Goal: Book appointment/travel/reservation

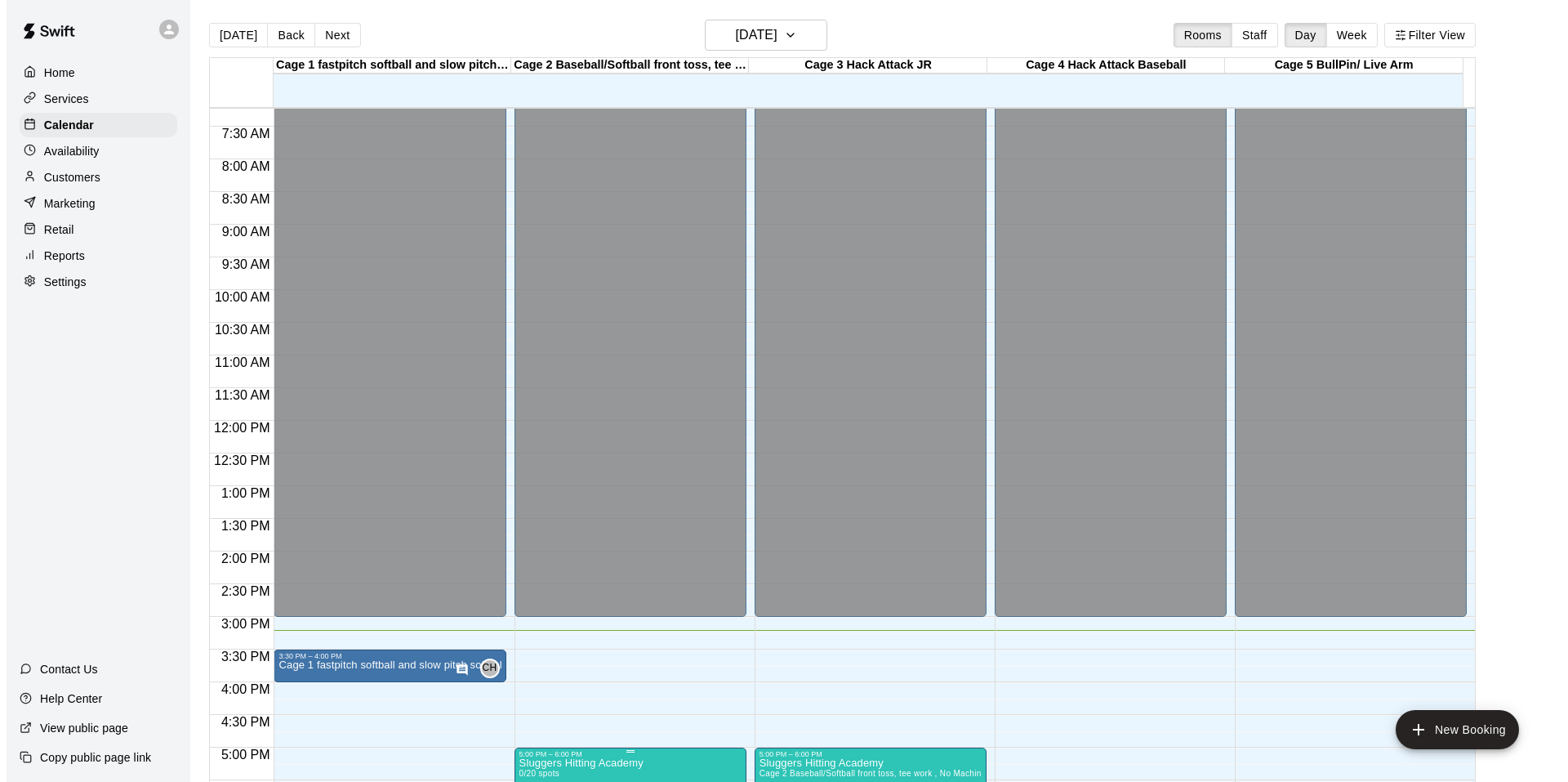
scroll to position [799, 0]
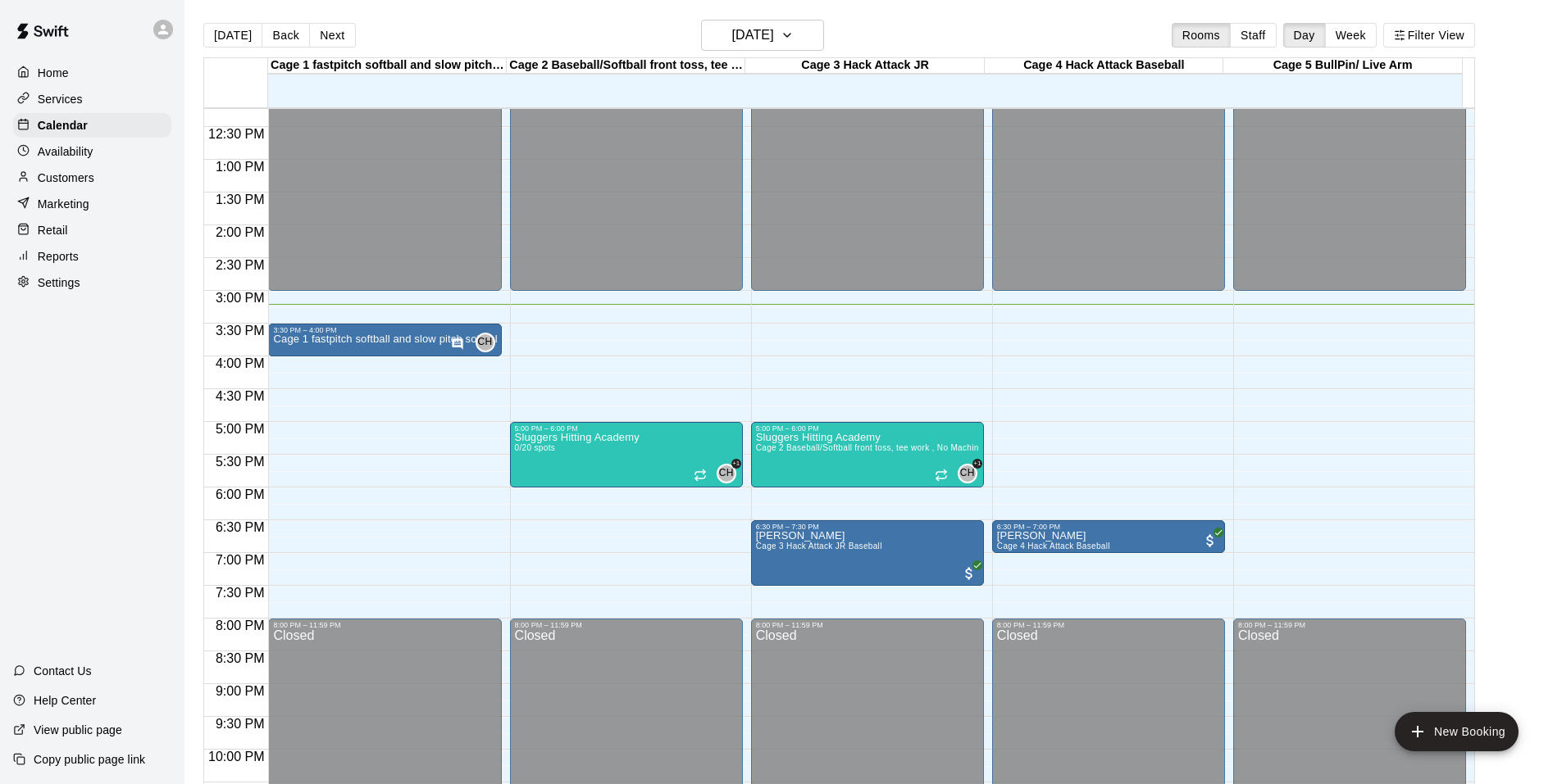
click at [84, 417] on div "Home Services Calendar Availability Customers Marketing Retail Reports Settings…" at bounding box center [92, 392] width 185 height 784
click at [459, 350] on icon "Has notes" at bounding box center [456, 344] width 13 height 13
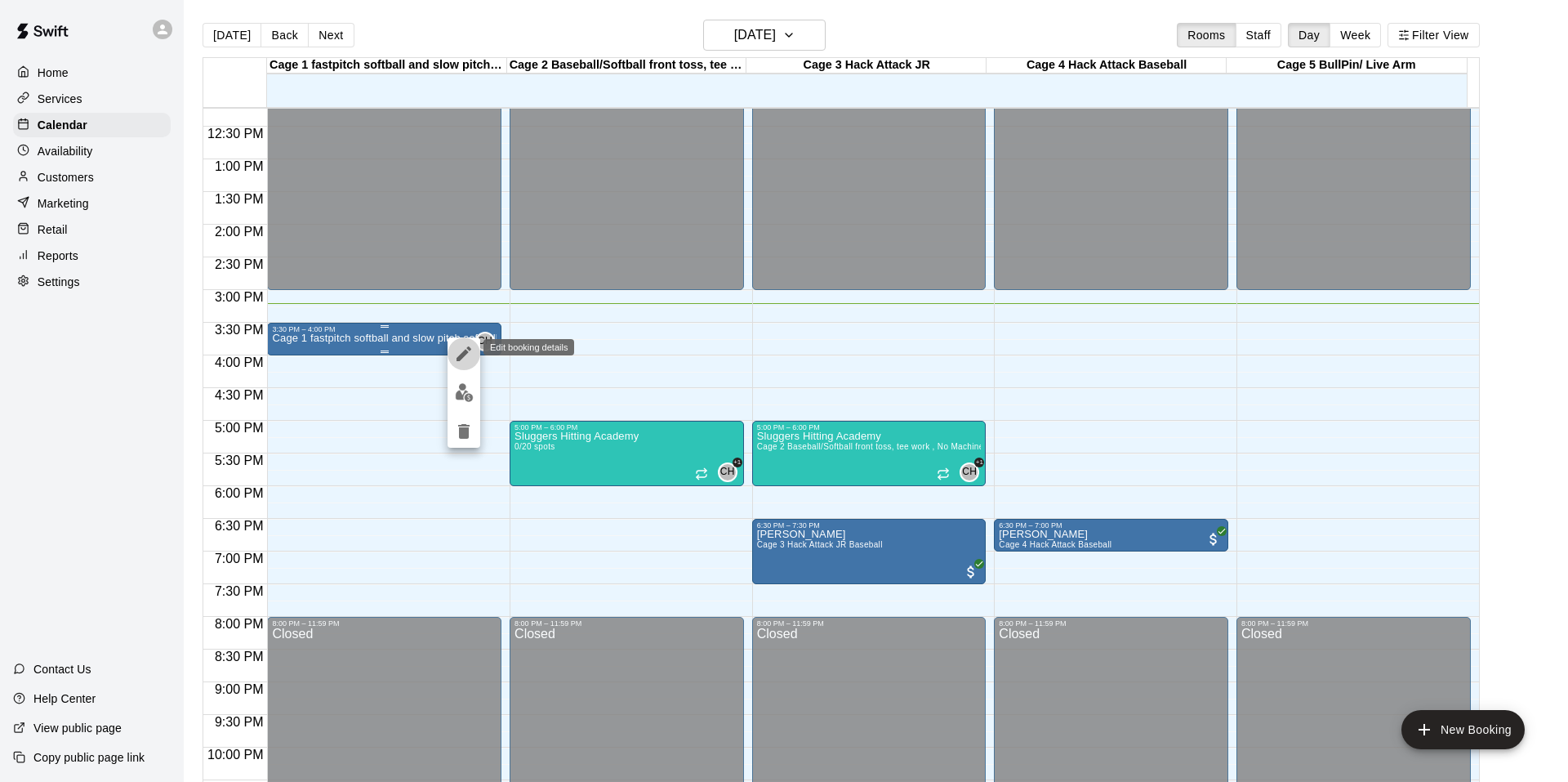
click at [458, 349] on icon "edit" at bounding box center [464, 354] width 20 height 20
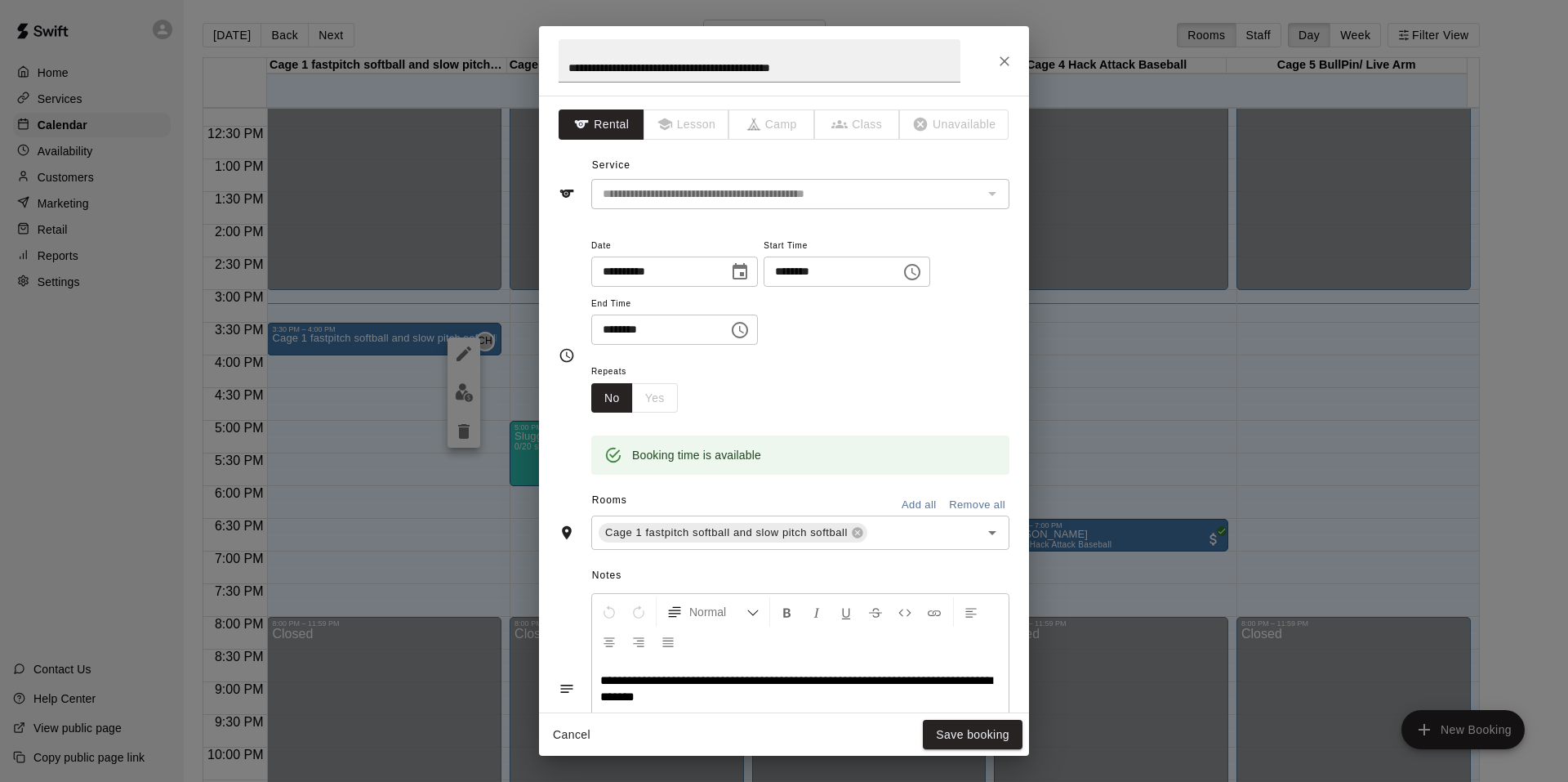
scroll to position [163, 0]
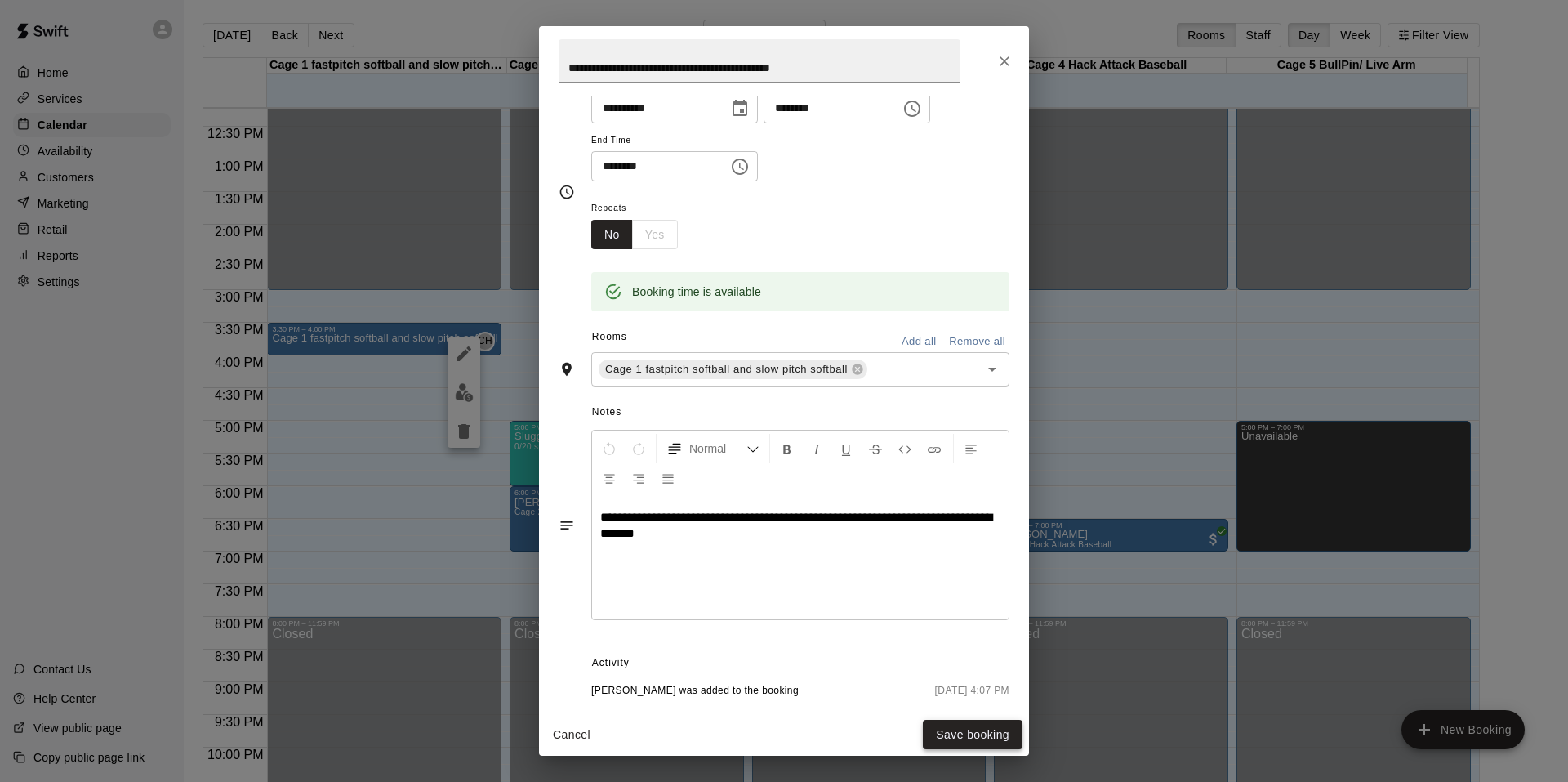
click at [984, 737] on button "Save booking" at bounding box center [972, 735] width 99 height 31
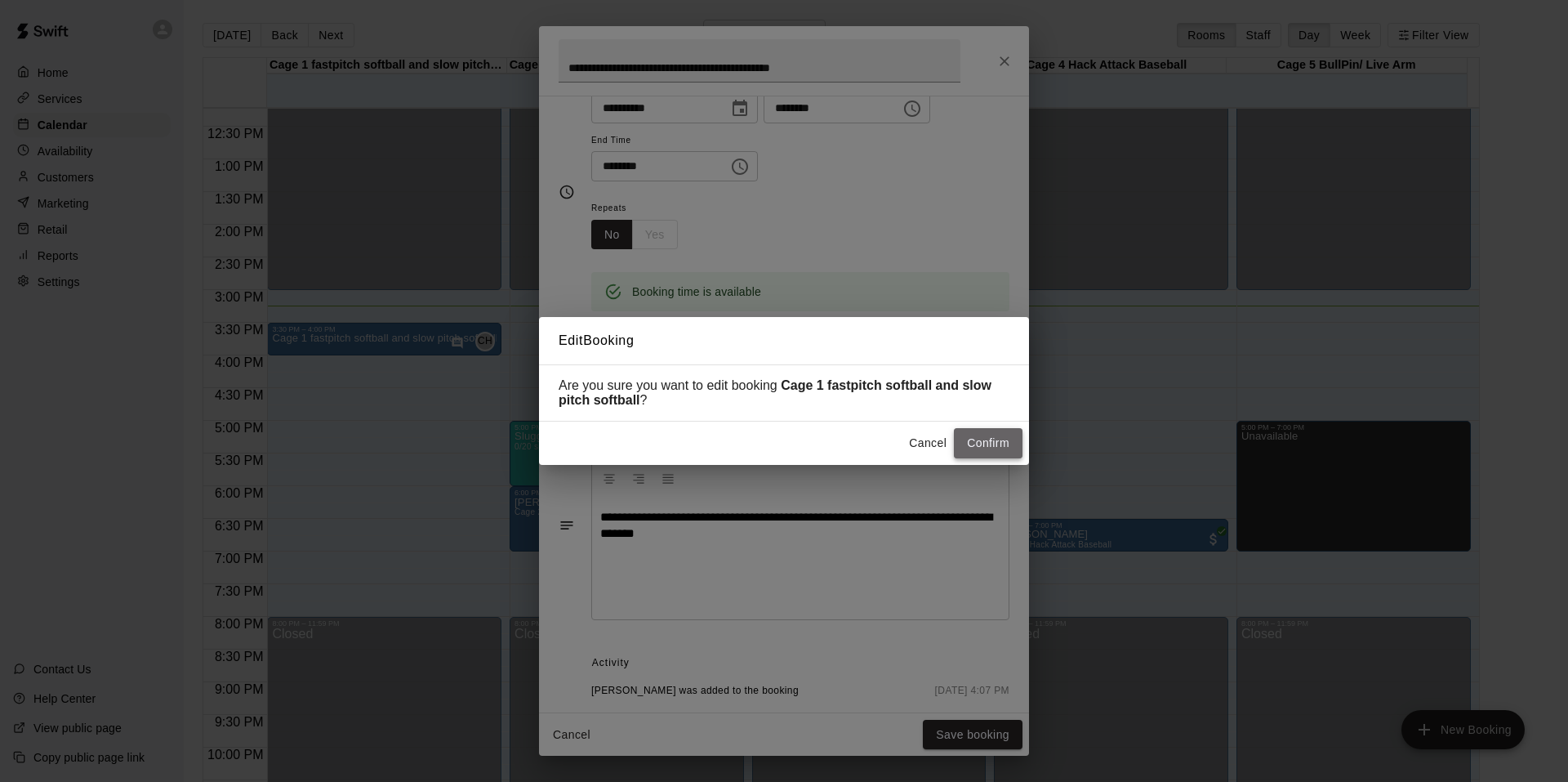
click at [1010, 447] on button "Confirm" at bounding box center [988, 443] width 69 height 31
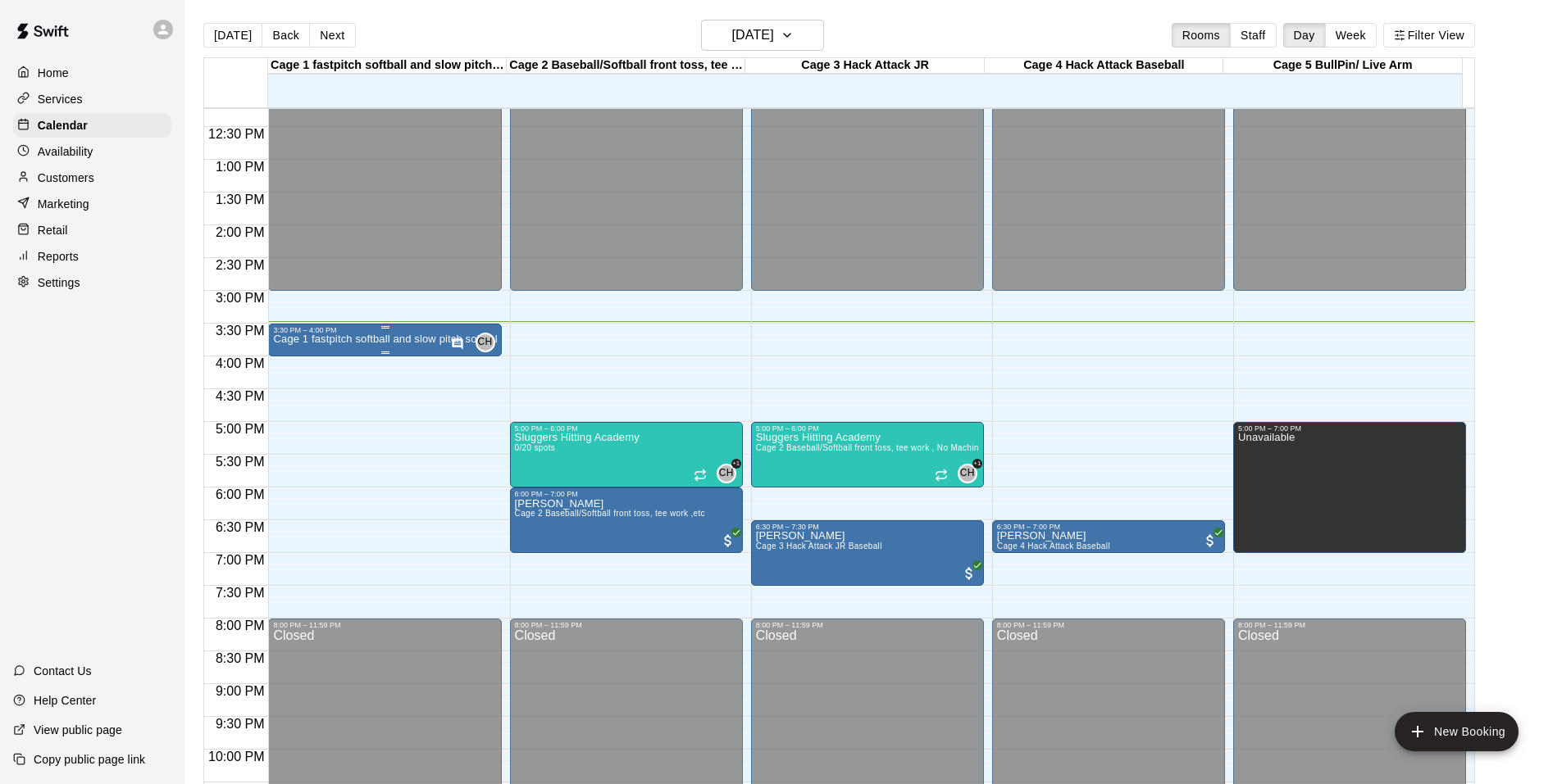
click at [329, 353] on div at bounding box center [384, 353] width 223 height 2
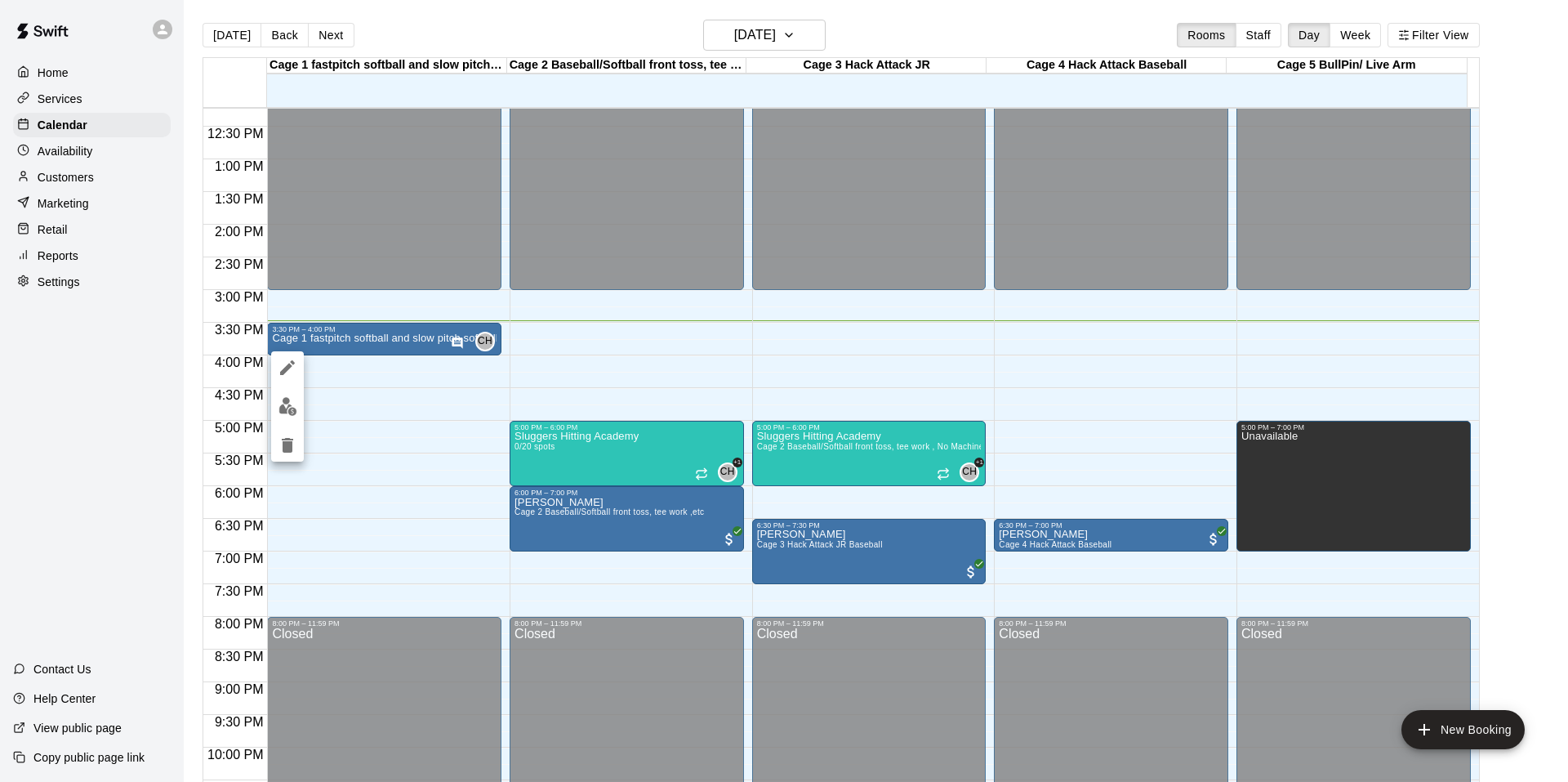
click at [285, 402] on img "edit" at bounding box center [287, 406] width 19 height 19
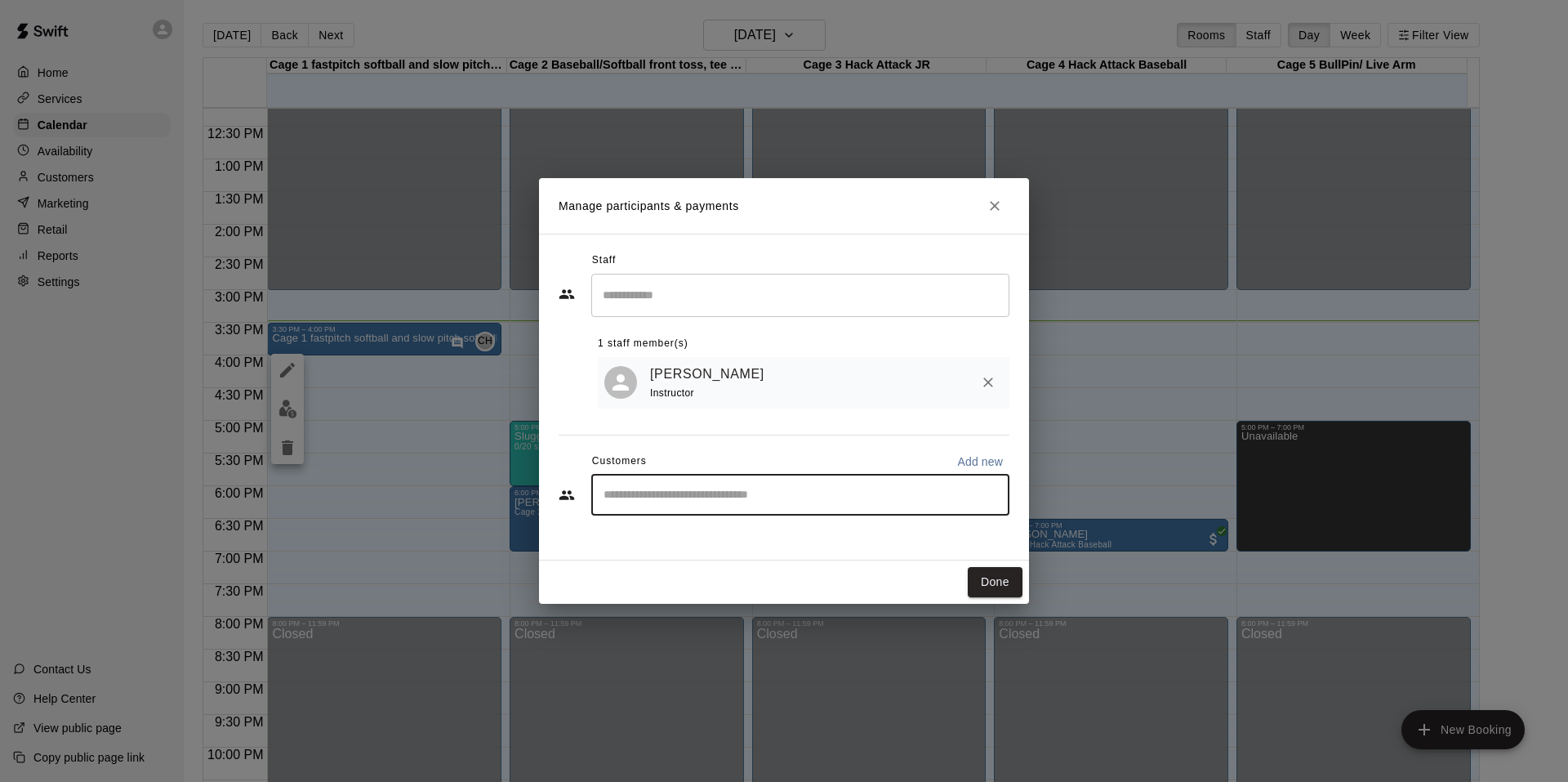
click at [752, 489] on input "Start typing to search customers..." at bounding box center [800, 495] width 404 height 17
type input "****"
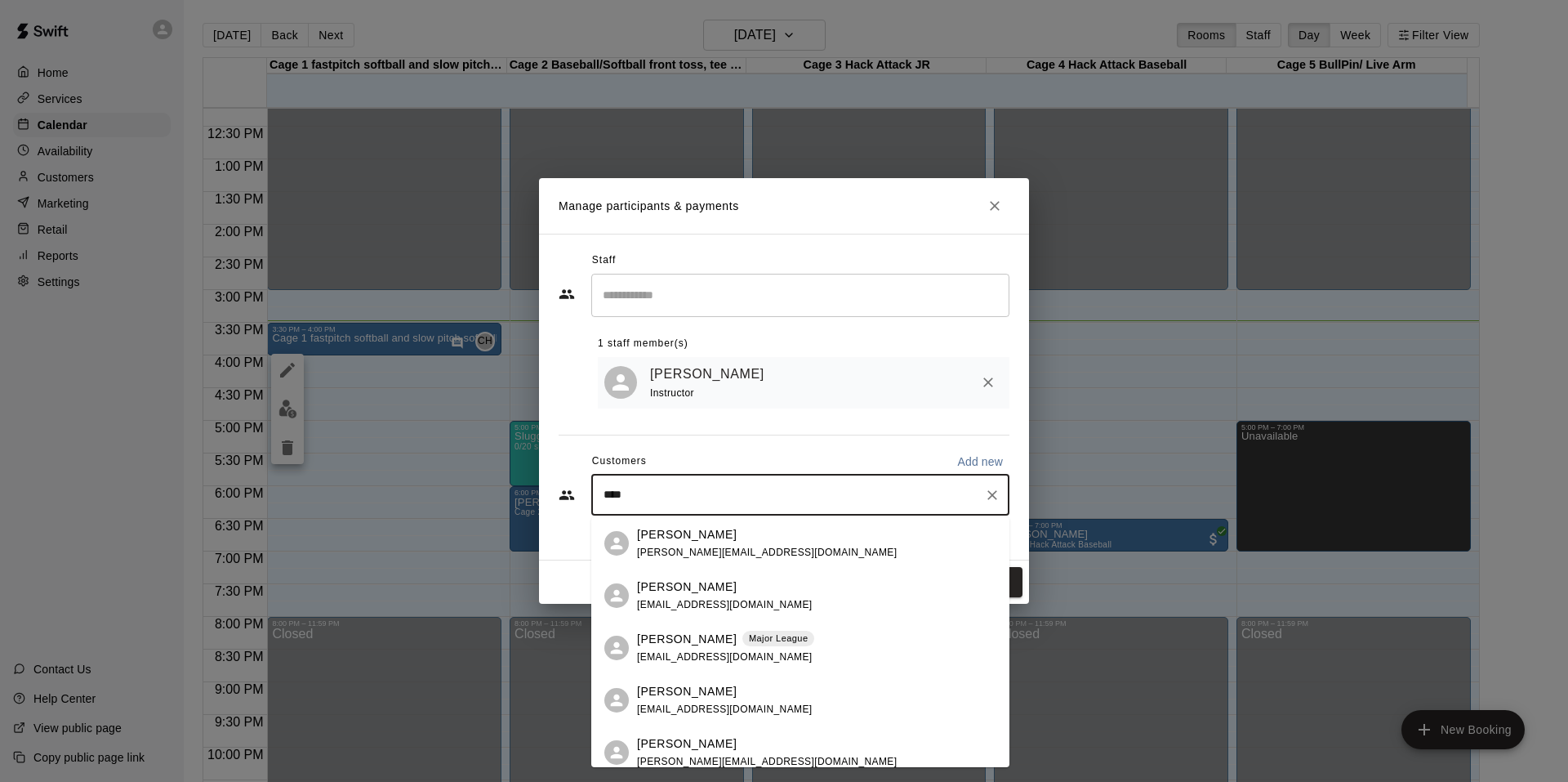
click at [713, 547] on span "[PERSON_NAME][EMAIL_ADDRESS][DOMAIN_NAME]" at bounding box center [767, 553] width 260 height 12
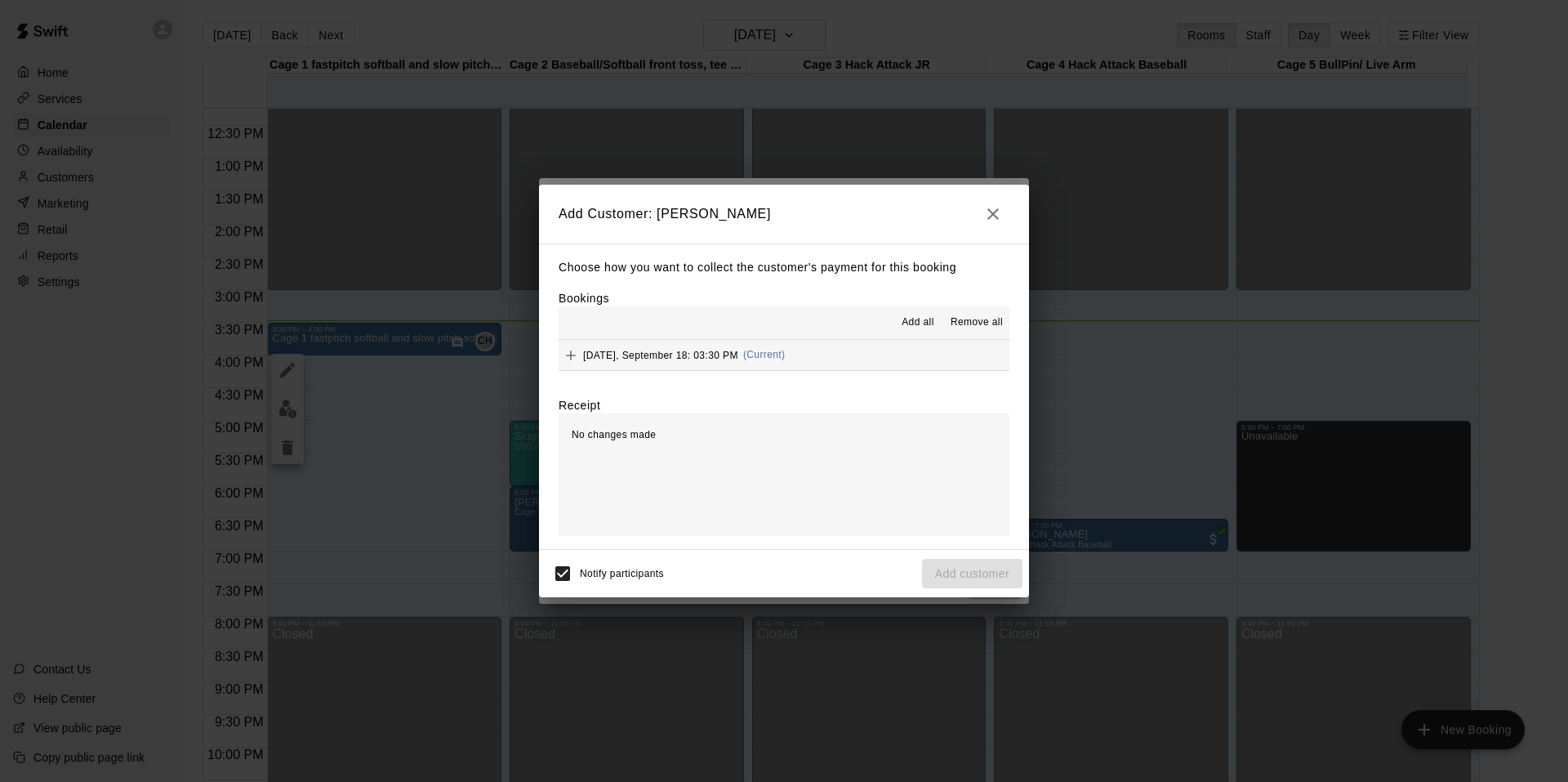
click at [679, 376] on div "Choose how you want to collect the customer's payment for this booking Bookings…" at bounding box center [784, 396] width 490 height 306
click at [679, 369] on button "[DATE], September 18: 03:30 PM (Current)" at bounding box center [784, 355] width 451 height 31
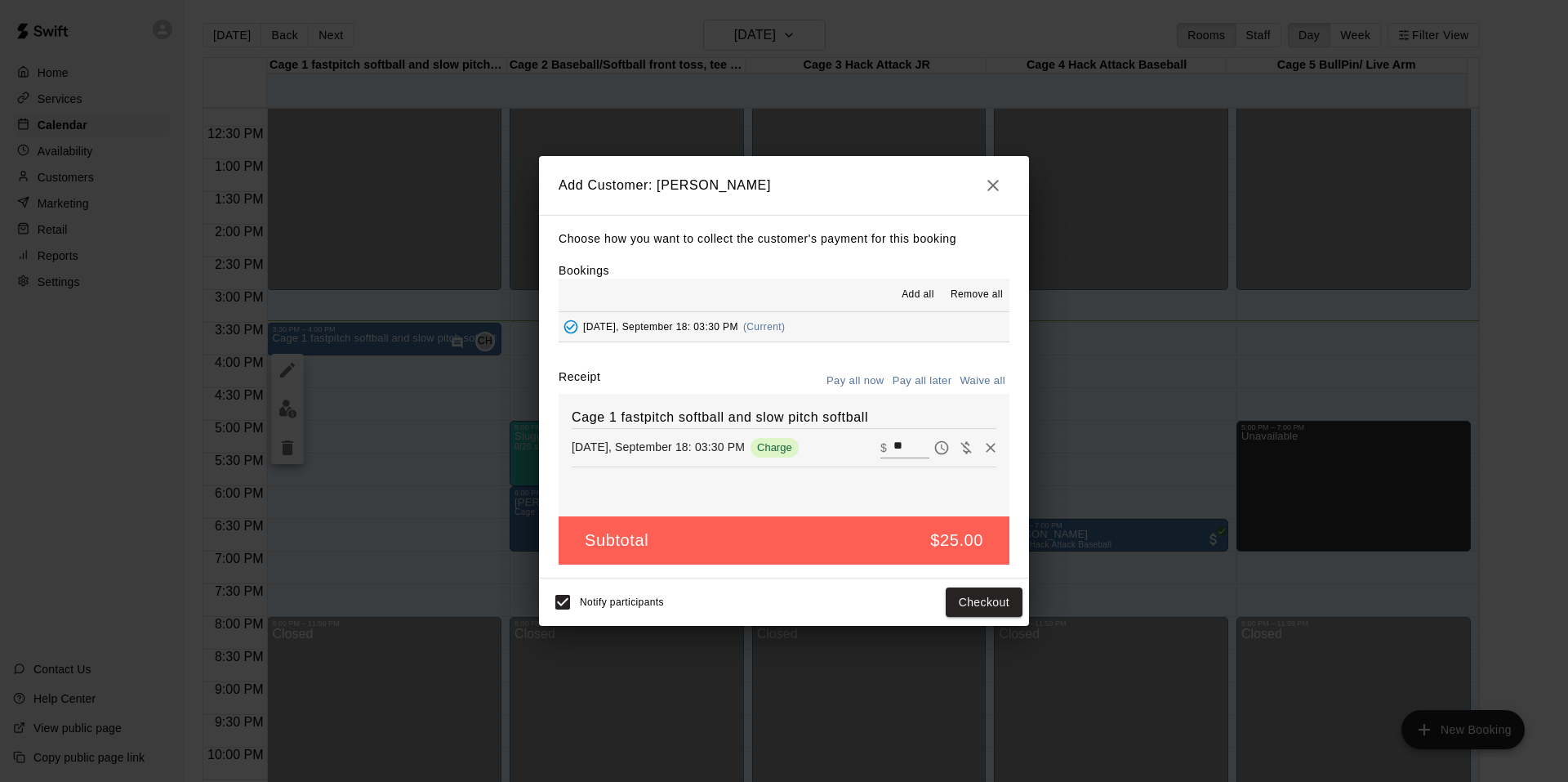
click at [1012, 180] on h2 "Add Customer: [PERSON_NAME]" at bounding box center [784, 185] width 490 height 59
click at [1006, 182] on button "button" at bounding box center [992, 185] width 32 height 33
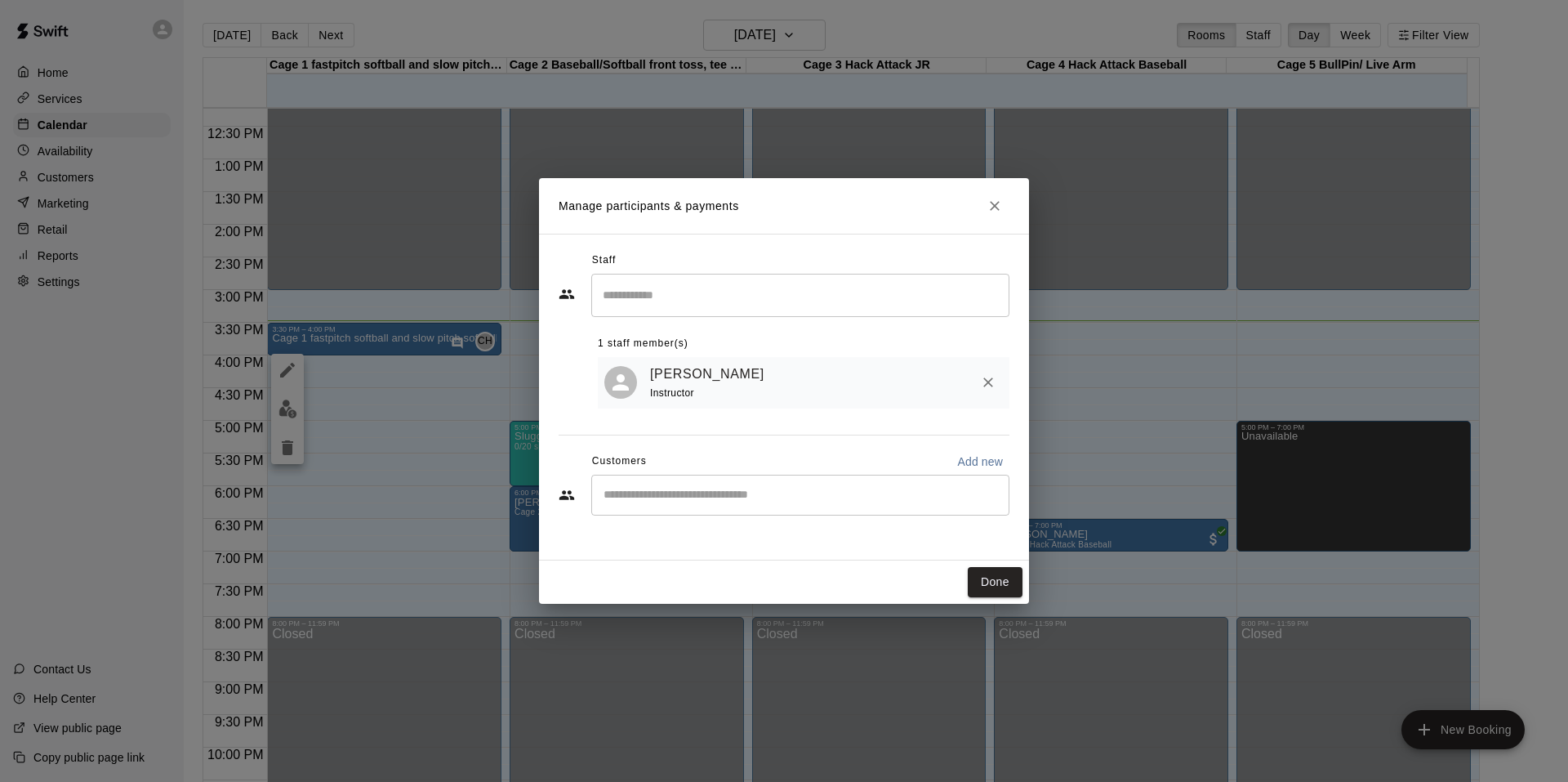
click at [692, 503] on div "​" at bounding box center [800, 494] width 418 height 40
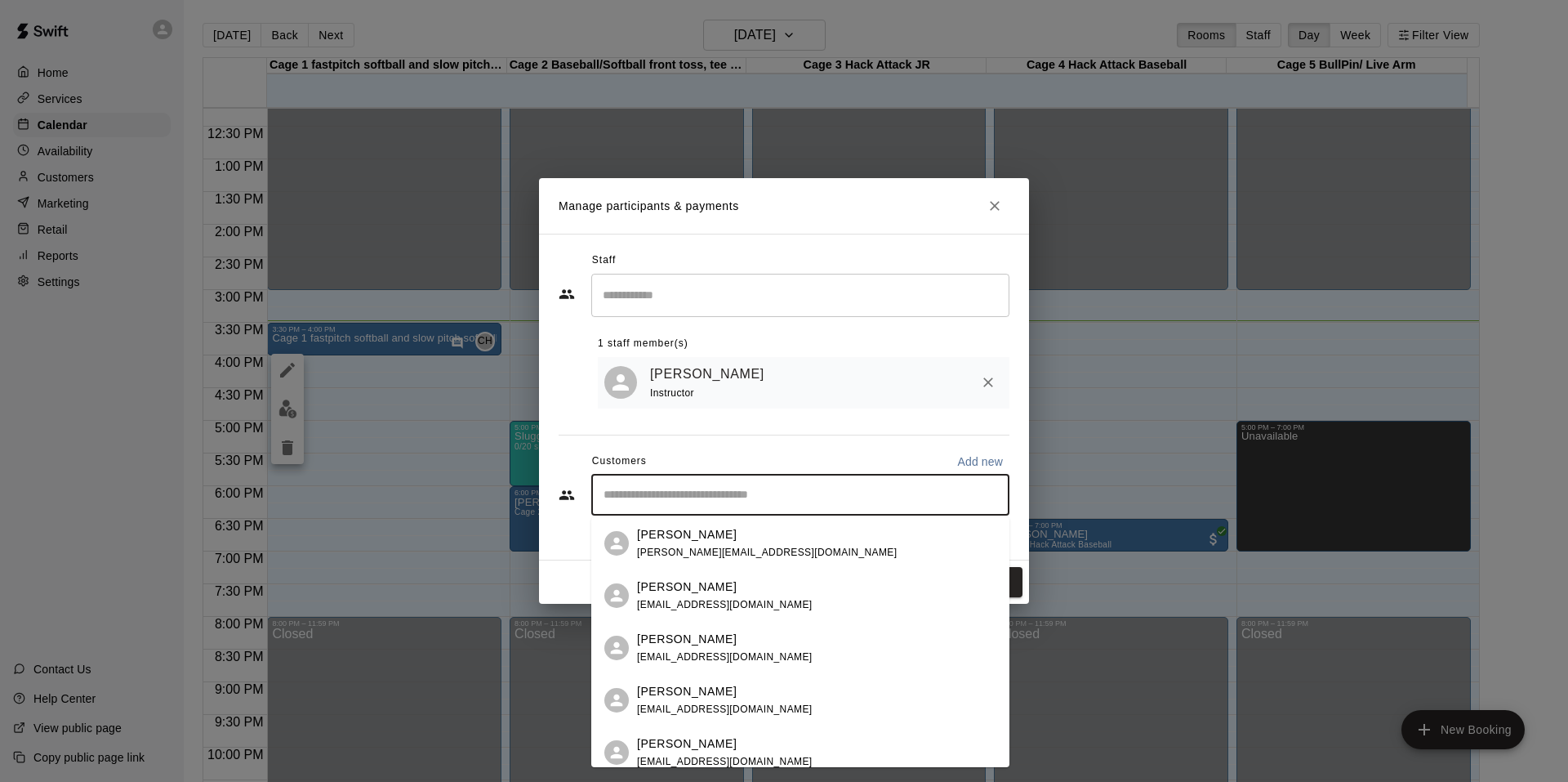
click at [751, 550] on span "[PERSON_NAME][EMAIL_ADDRESS][DOMAIN_NAME]" at bounding box center [767, 553] width 260 height 12
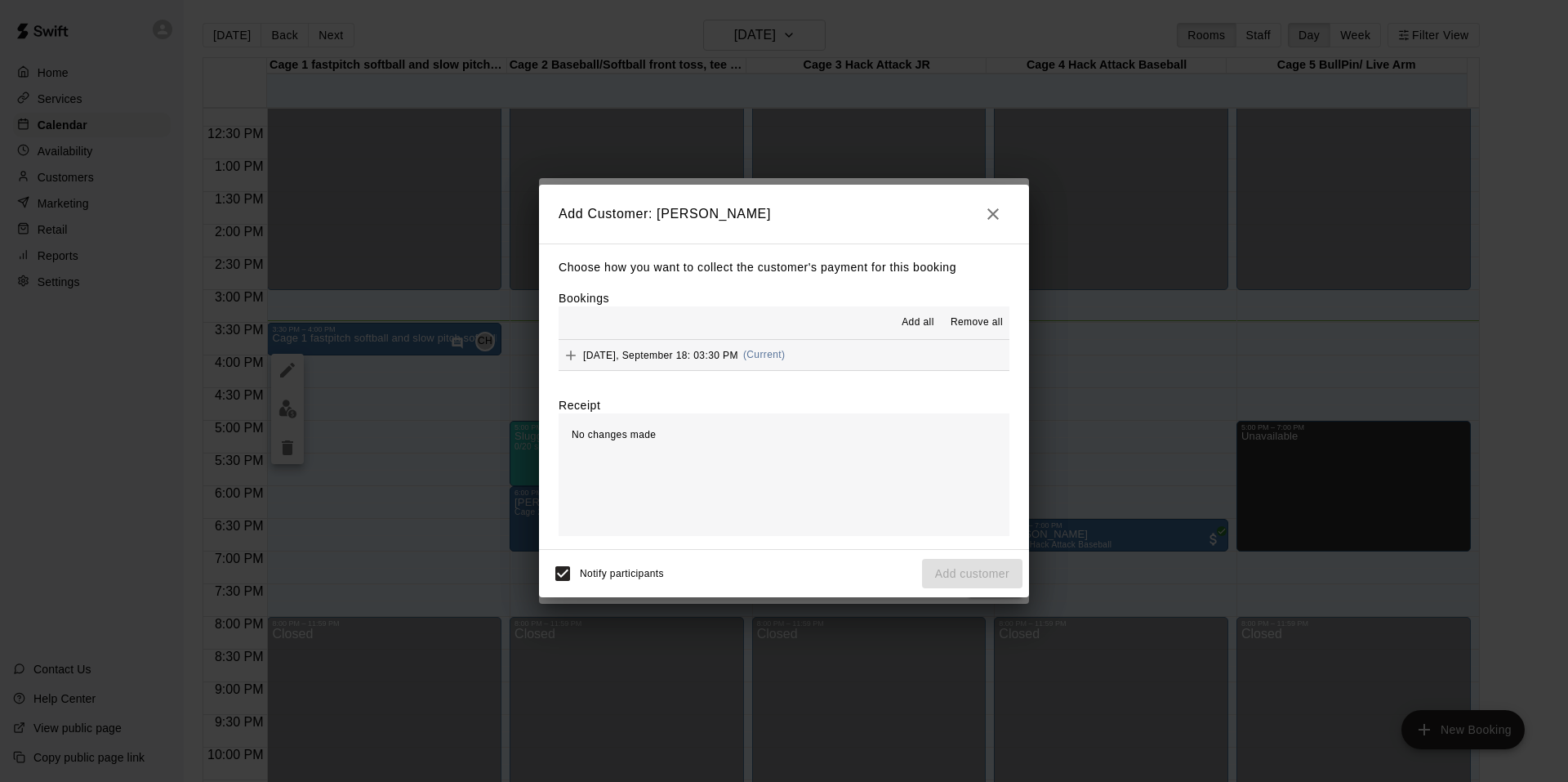
click at [706, 353] on span "[DATE], September 18: 03:30 PM" at bounding box center [660, 355] width 156 height 12
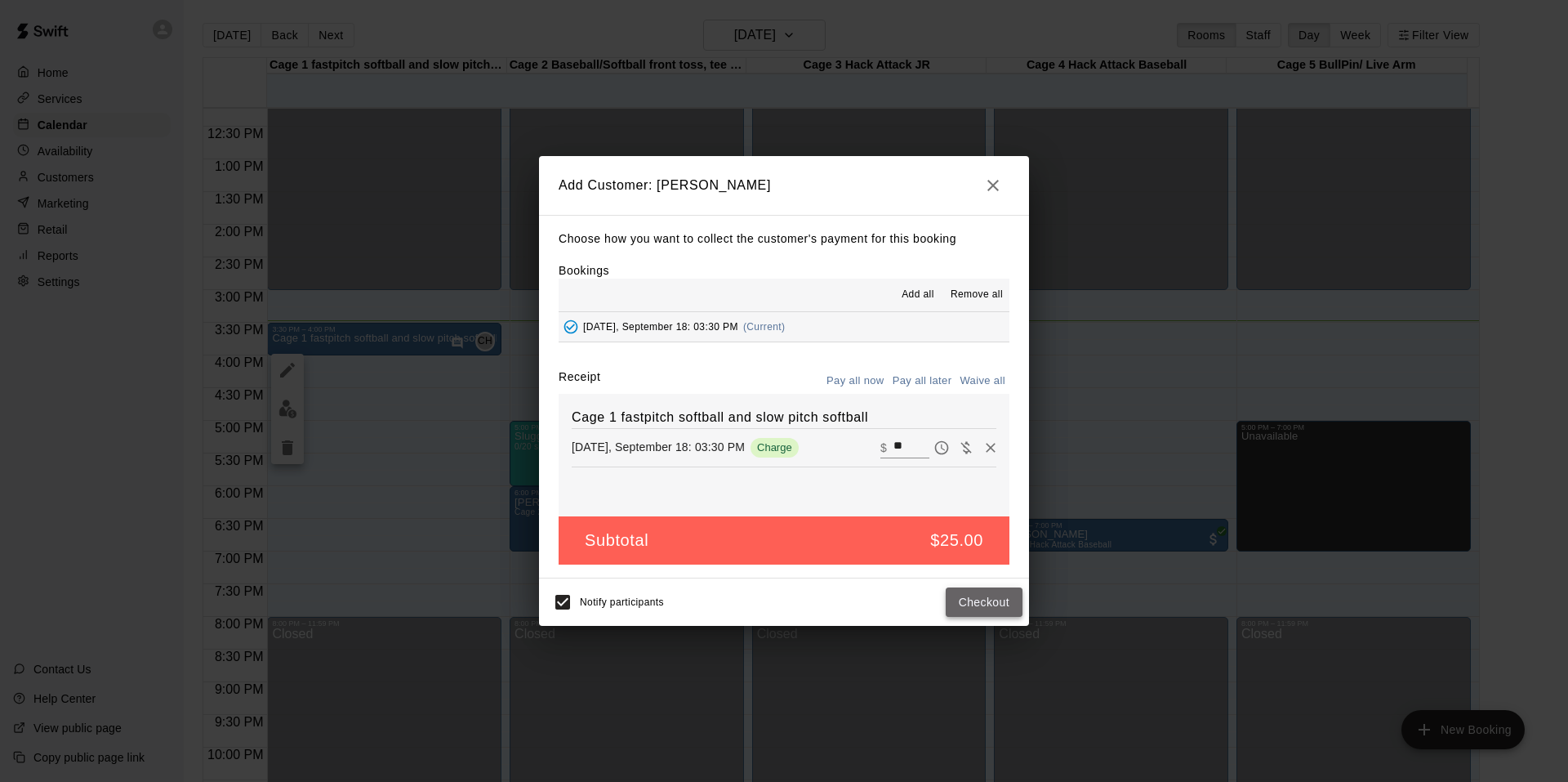
click at [992, 598] on button "Checkout" at bounding box center [984, 603] width 77 height 31
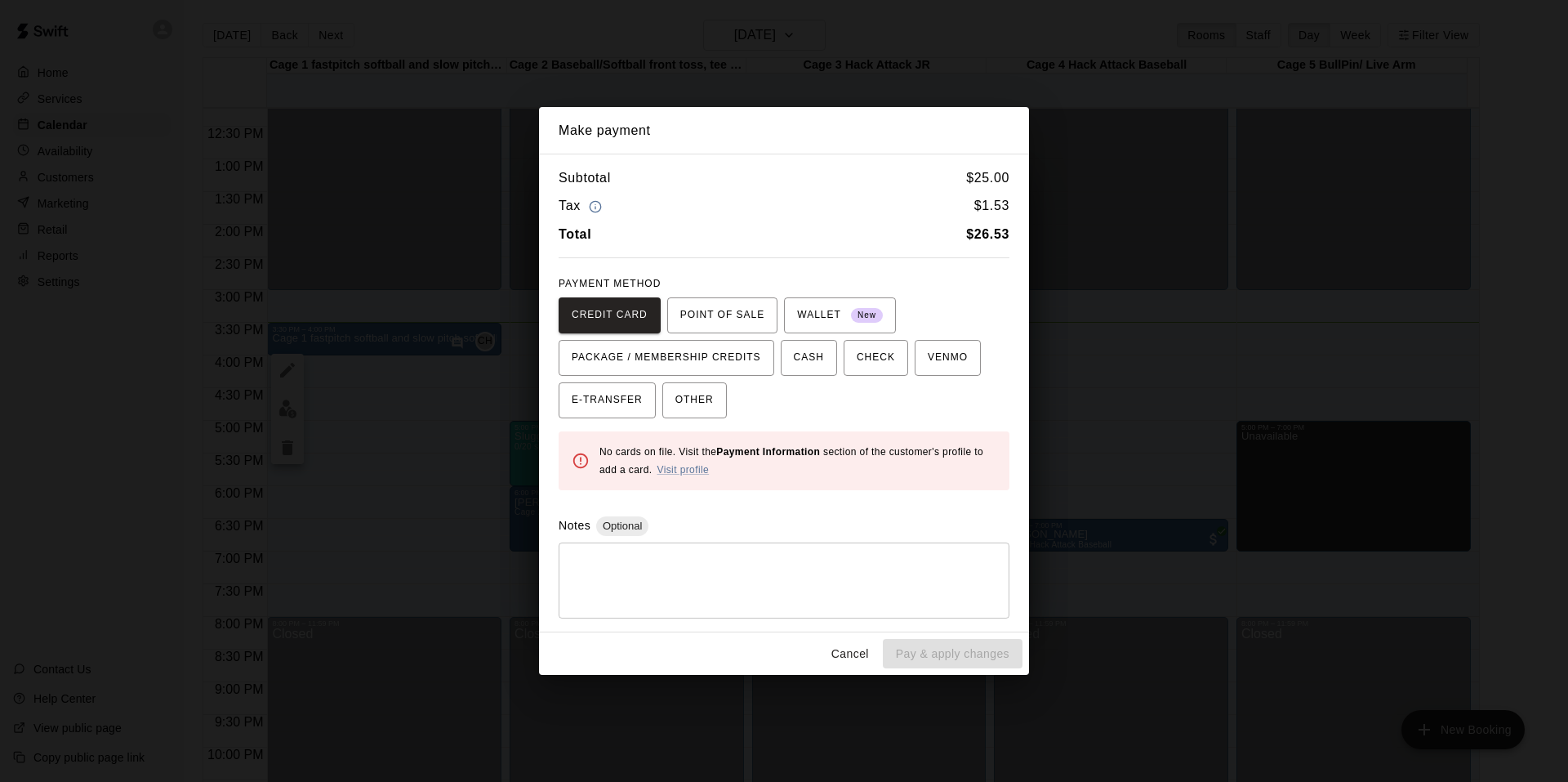
click at [732, 265] on div "Subtotal $ 25.00 Tax $ 1.53 Total $ 26.53 PAYMENT METHOD CREDIT CARD POINT OF S…" at bounding box center [784, 392] width 490 height 478
click at [796, 361] on span "CASH" at bounding box center [808, 358] width 31 height 27
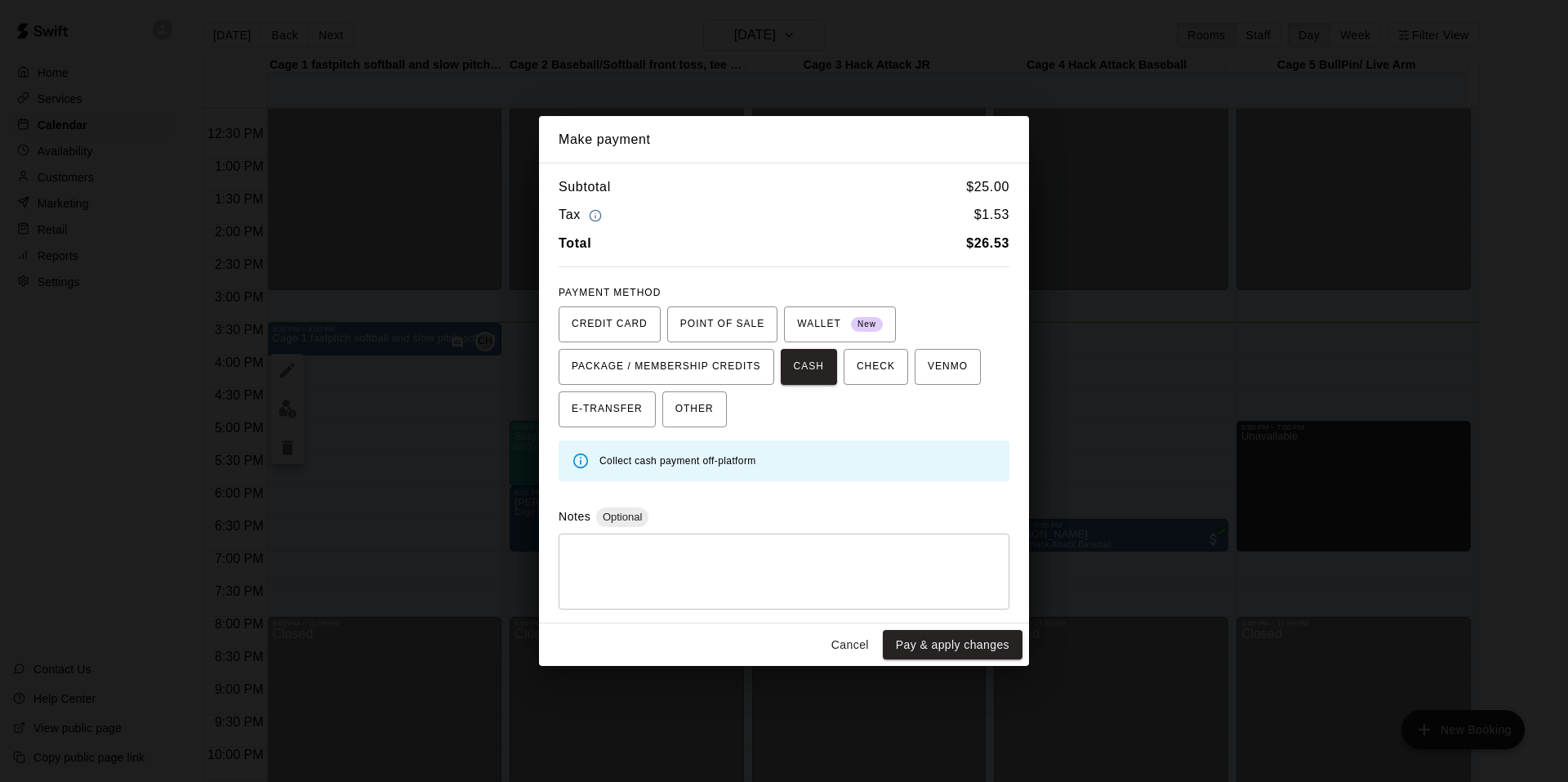
click at [949, 632] on button "Pay & apply changes" at bounding box center [953, 645] width 140 height 31
